Goal: Information Seeking & Learning: Learn about a topic

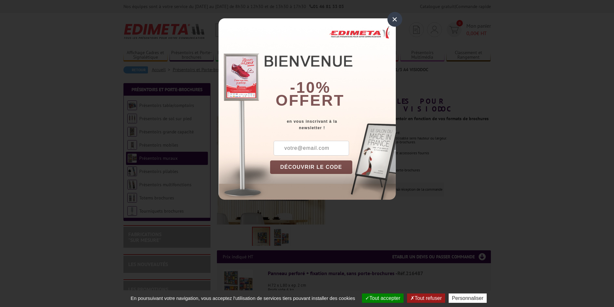
click at [391, 20] on div "×" at bounding box center [394, 19] width 15 height 15
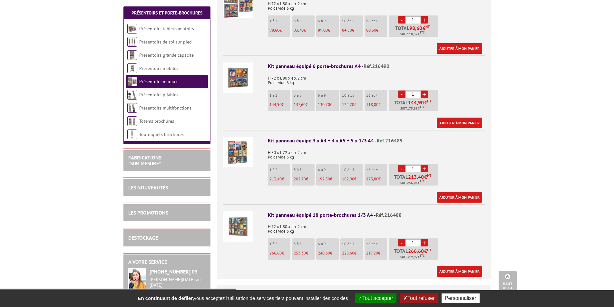
scroll to position [290, 0]
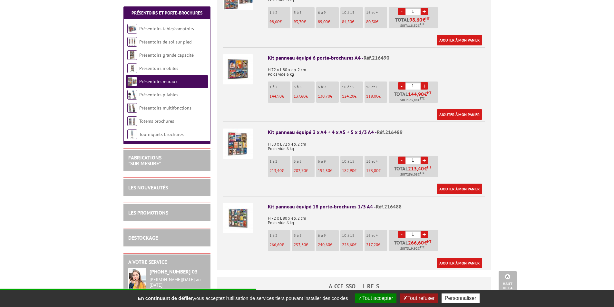
click at [234, 139] on img at bounding box center [238, 144] width 30 height 30
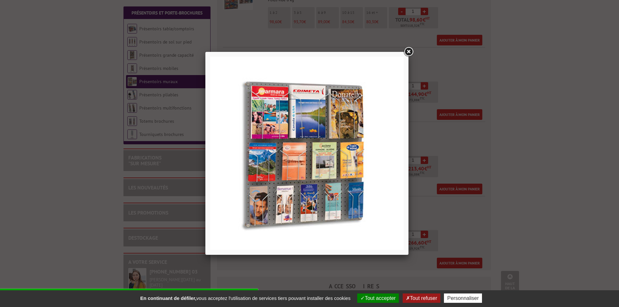
click at [411, 52] on link at bounding box center [409, 52] width 12 height 12
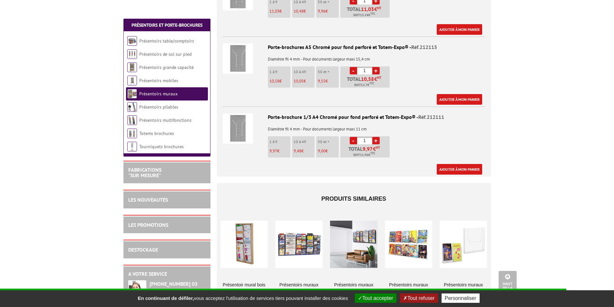
scroll to position [677, 0]
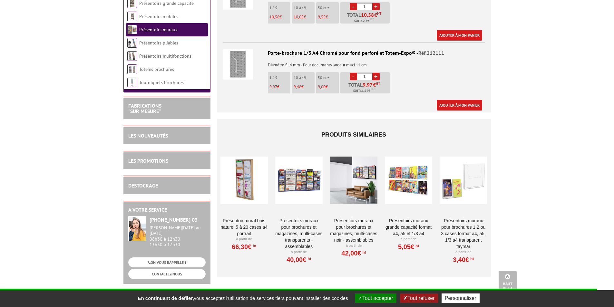
click at [300, 177] on div at bounding box center [298, 180] width 47 height 64
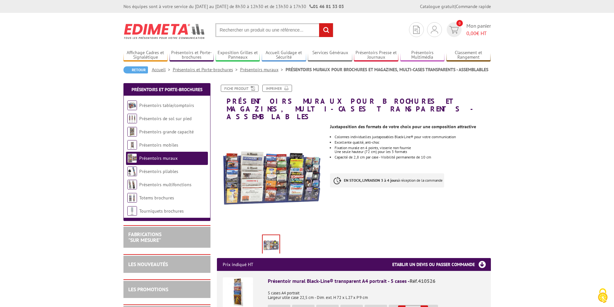
click at [269, 178] on img at bounding box center [271, 178] width 109 height 109
click at [270, 172] on img at bounding box center [271, 178] width 109 height 109
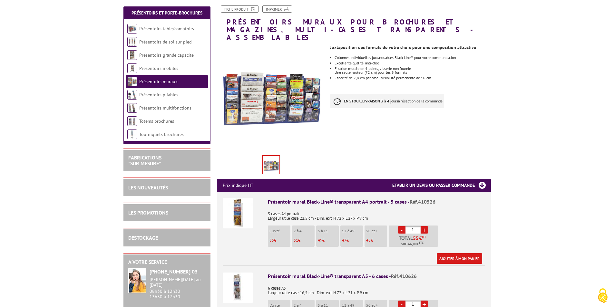
scroll to position [97, 0]
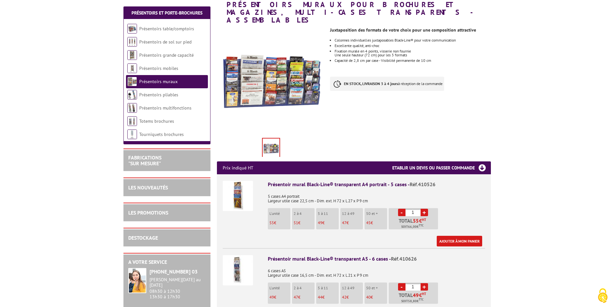
click at [273, 141] on img at bounding box center [271, 149] width 17 height 20
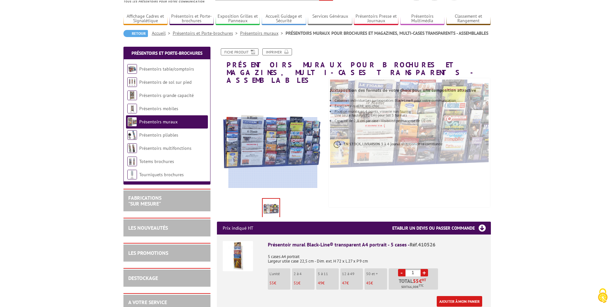
scroll to position [32, 0]
